Goal: Transaction & Acquisition: Subscribe to service/newsletter

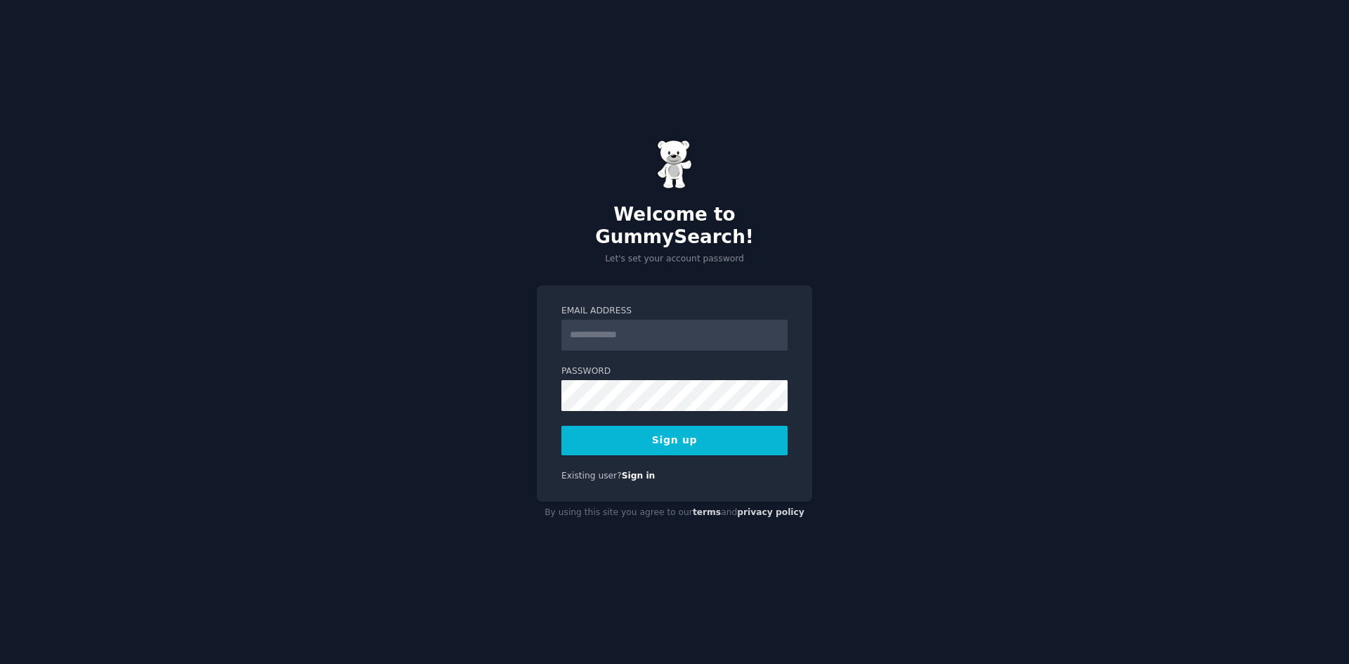
click at [670, 338] on input "Email Address" at bounding box center [674, 335] width 226 height 31
click at [656, 329] on input "Email Address" at bounding box center [674, 335] width 226 height 31
type input "**********"
click at [634, 429] on button "Sign up" at bounding box center [674, 441] width 226 height 30
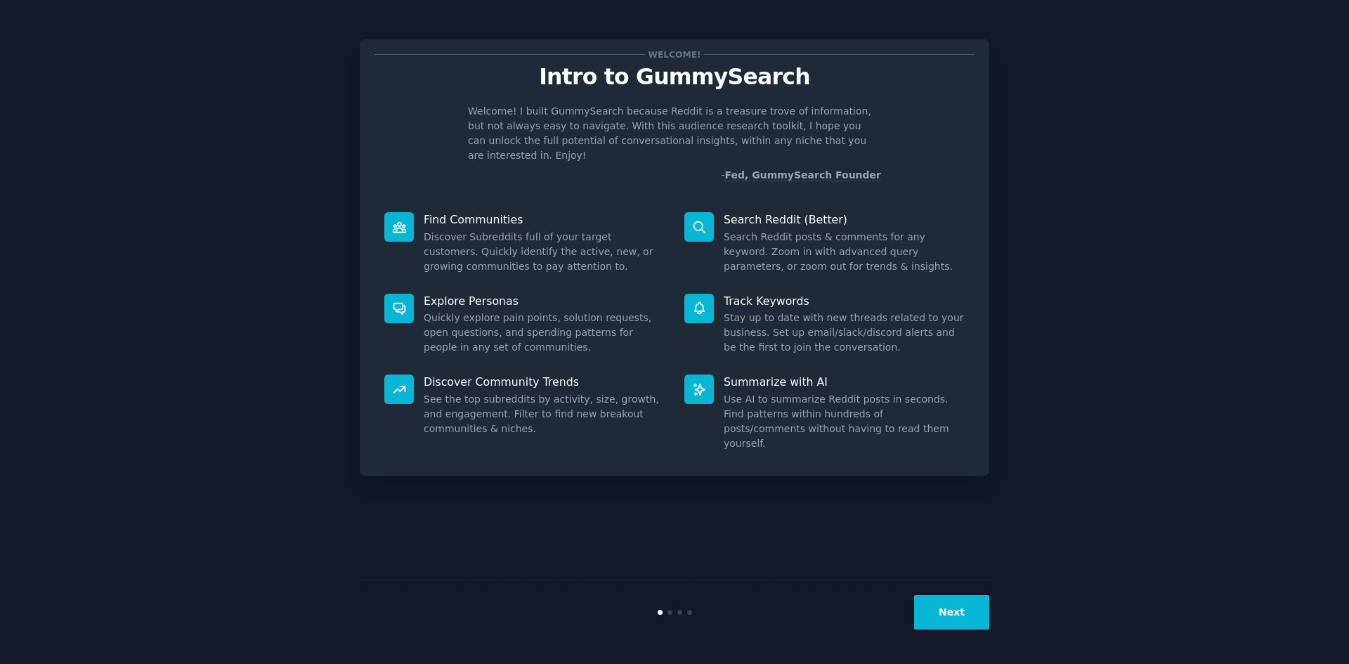
click at [963, 612] on button "Next" at bounding box center [951, 612] width 75 height 34
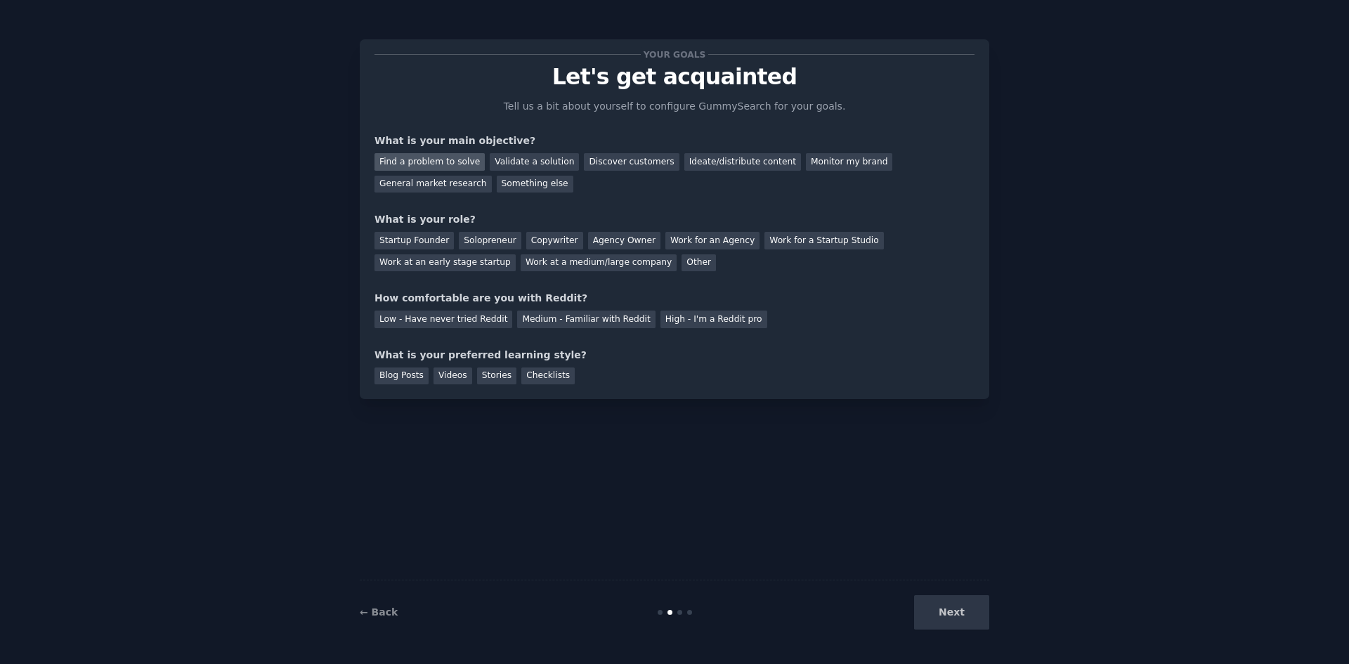
click at [464, 165] on div "Find a problem to solve" at bounding box center [429, 162] width 110 height 18
click at [485, 244] on div "Solopreneur" at bounding box center [490, 241] width 62 height 18
click at [521, 267] on div "Work at a medium/large company" at bounding box center [599, 263] width 156 height 18
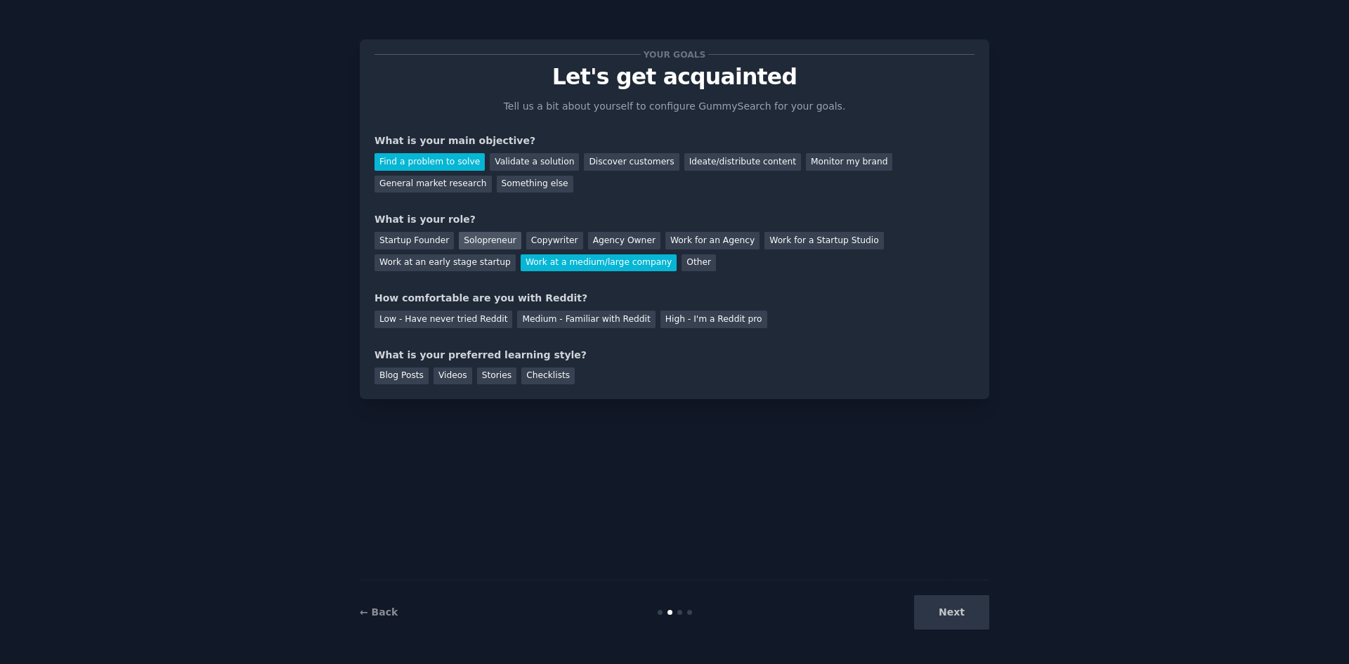
click at [478, 238] on div "Solopreneur" at bounding box center [490, 241] width 62 height 18
click at [520, 322] on div "Medium - Familiar with Reddit" at bounding box center [586, 320] width 138 height 18
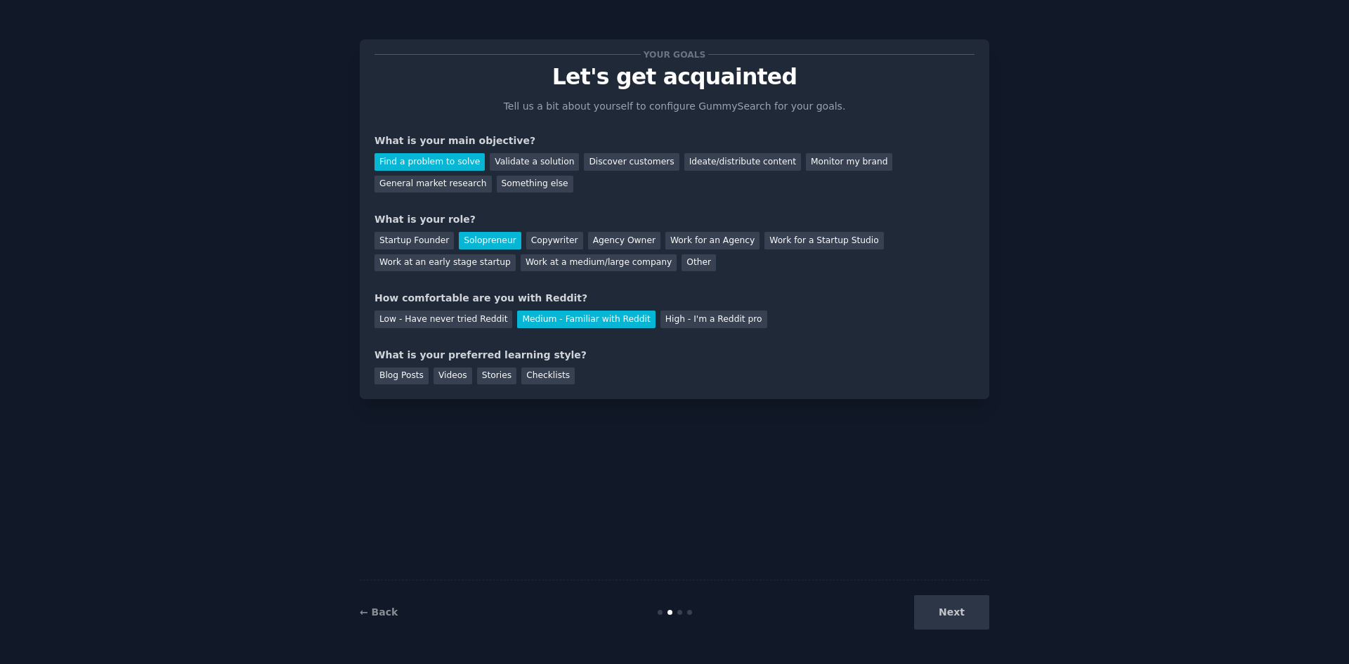
click at [969, 623] on div "Next" at bounding box center [884, 612] width 210 height 34
click at [488, 378] on div "Stories" at bounding box center [496, 376] width 39 height 18
click at [542, 377] on div "Checklists" at bounding box center [547, 376] width 53 height 18
click at [950, 607] on button "Next" at bounding box center [951, 612] width 75 height 34
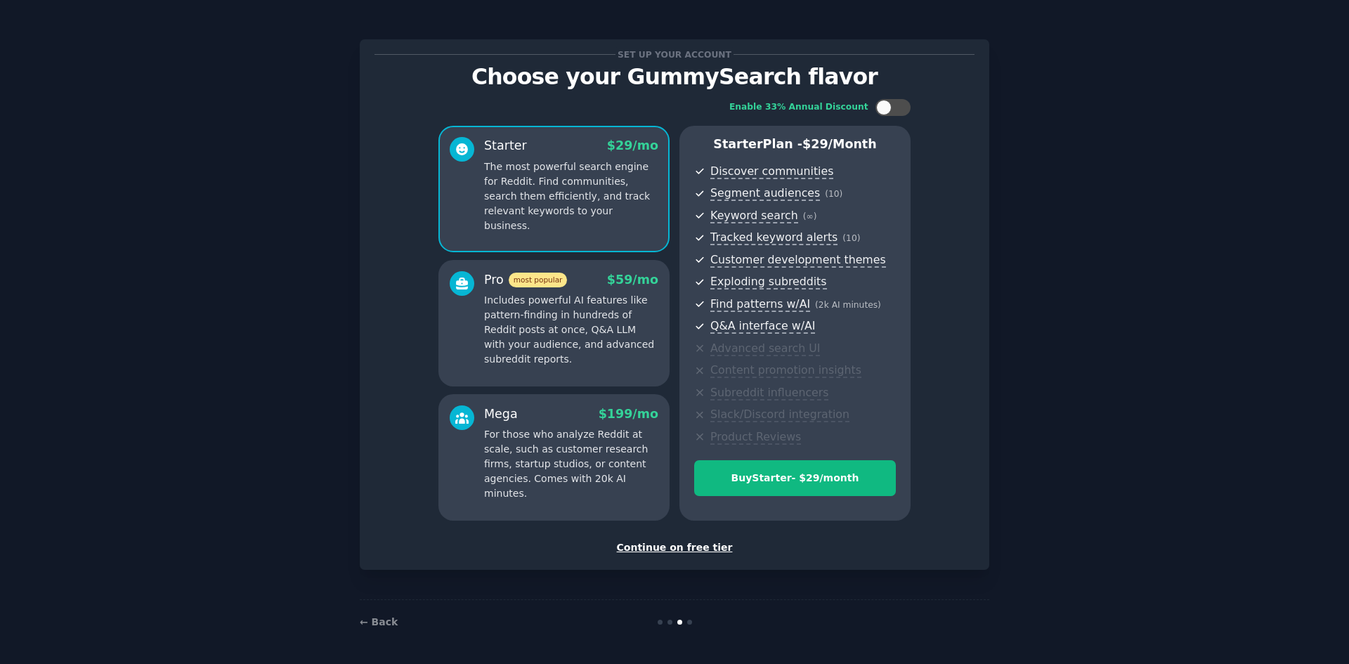
click at [680, 549] on div "Continue on free tier" at bounding box center [674, 547] width 600 height 15
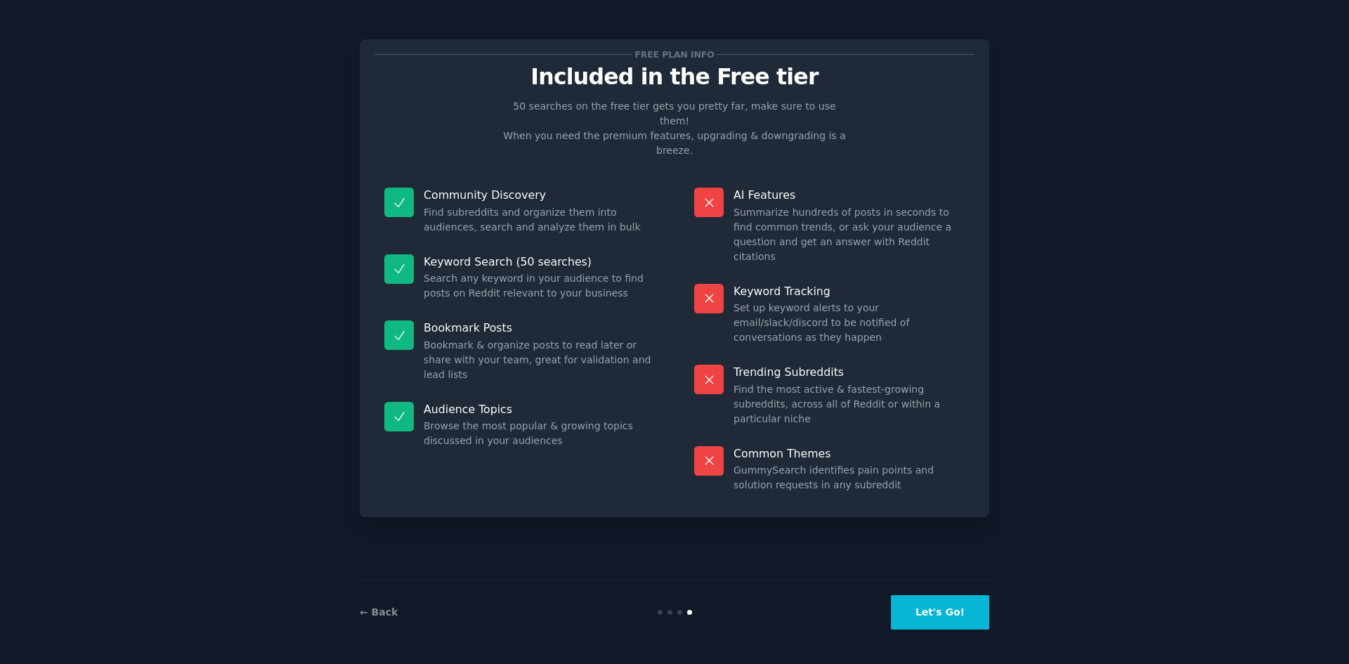
click at [957, 618] on button "Let's Go!" at bounding box center [940, 612] width 98 height 34
